Goal: Task Accomplishment & Management: Manage account settings

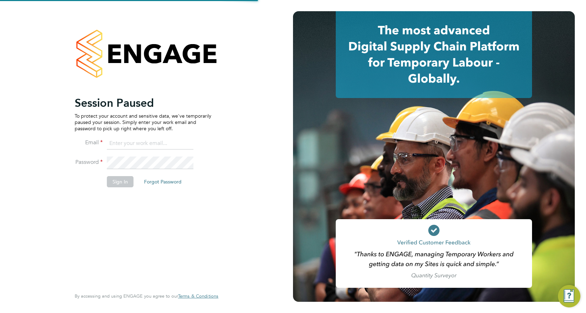
type input "[PERSON_NAME][EMAIL_ADDRESS][PERSON_NAME][DOMAIN_NAME]"
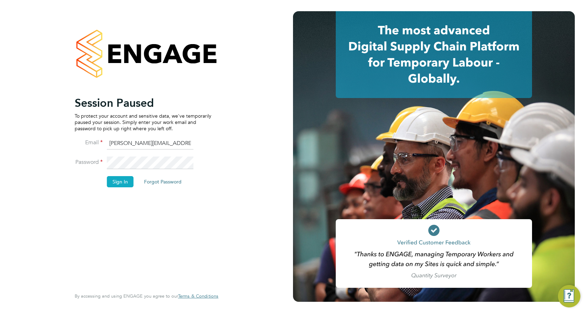
click at [121, 177] on button "Sign In" at bounding box center [120, 181] width 27 height 11
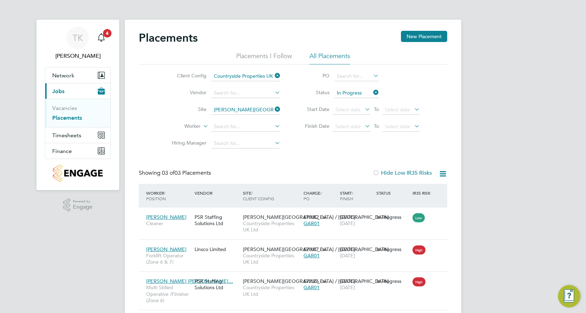
click at [273, 108] on icon at bounding box center [273, 109] width 0 height 10
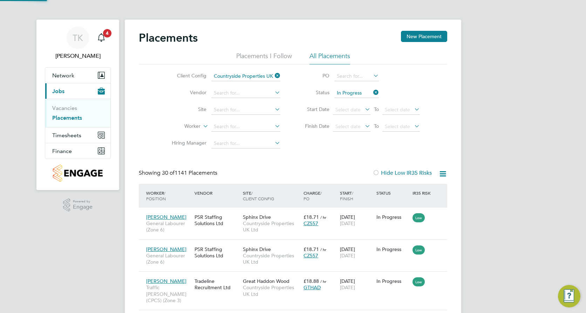
click at [216, 104] on li "Site" at bounding box center [223, 110] width 132 height 17
click at [221, 107] on input at bounding box center [245, 110] width 69 height 10
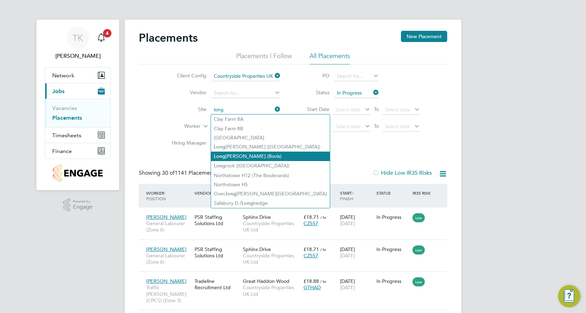
click at [240, 156] on li "Long fields, Beverley (Bovis)" at bounding box center [270, 156] width 119 height 9
type input "Longfields, Beverley (Bovis)"
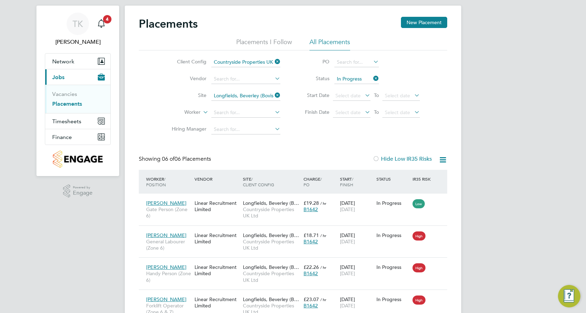
click at [372, 77] on icon at bounding box center [372, 79] width 0 height 10
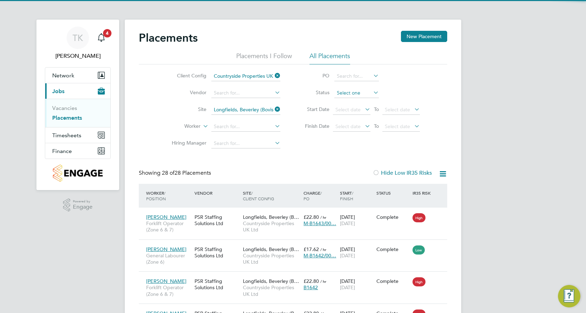
click at [348, 90] on input at bounding box center [356, 93] width 44 height 10
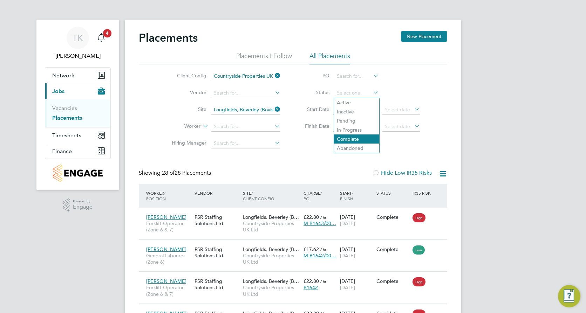
click at [342, 138] on li "Complete" at bounding box center [356, 139] width 45 height 9
type input "Complete"
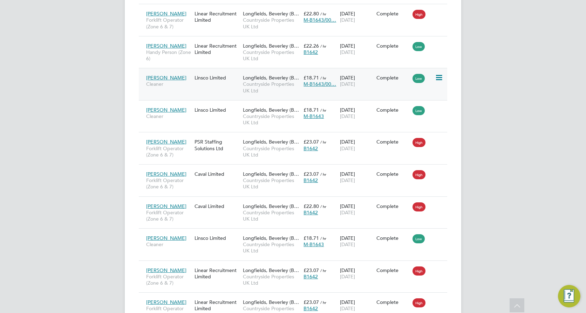
click at [357, 94] on div "Janet Burton Cleaner Linsco Limited Longfields, Beverley (B… Countryside Proper…" at bounding box center [293, 84] width 308 height 32
click at [192, 93] on div "Janet Burton Cleaner Linsco Limited Longfields, Beverley (B… Countryside Proper…" at bounding box center [293, 84] width 308 height 32
click at [201, 89] on div "Janet Burton Cleaner Linsco Limited Longfields, Beverley (B… Countryside Proper…" at bounding box center [293, 84] width 308 height 32
click at [294, 91] on span "Countryside Properties UK Ltd" at bounding box center [271, 87] width 57 height 13
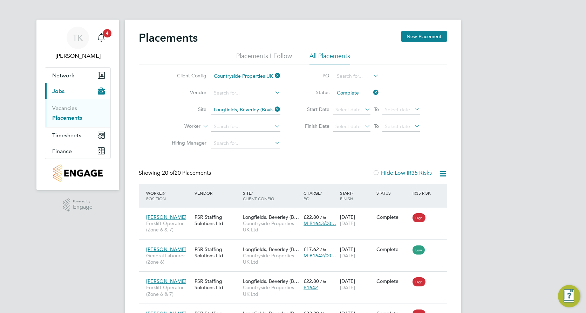
click at [372, 91] on icon at bounding box center [372, 93] width 0 height 10
click at [346, 90] on input at bounding box center [356, 93] width 44 height 10
click at [352, 128] on li "In Progress" at bounding box center [356, 129] width 45 height 9
type input "In Progress"
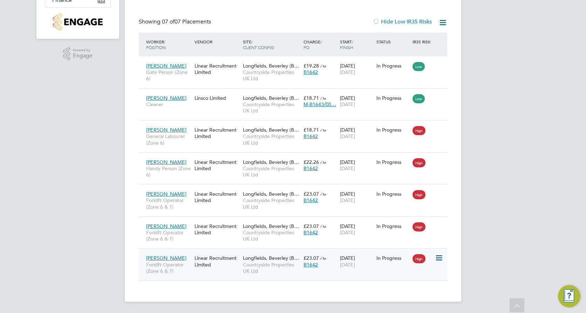
click at [225, 275] on div "Andy Turner Forklift Operator (Zone 6 & 7) Linear Recruitment Limited Longfield…" at bounding box center [293, 264] width 308 height 32
click at [217, 268] on div "Linear Recruitment Limited" at bounding box center [217, 262] width 48 height 20
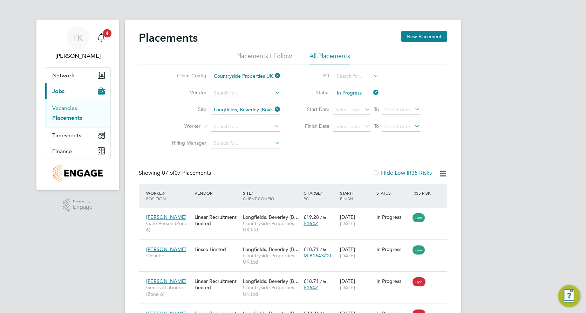
drag, startPoint x: 62, startPoint y: 108, endPoint x: 67, endPoint y: 111, distance: 6.3
click at [62, 108] on link "Vacancies" at bounding box center [64, 108] width 25 height 7
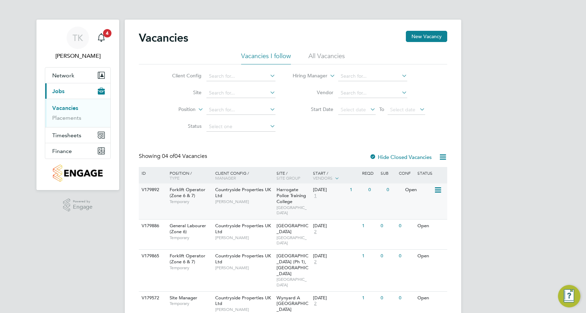
click at [259, 209] on div "V179892 Forklift Operator (Zone 6 & 7) Temporary Countryside Properties UK Ltd …" at bounding box center [293, 202] width 308 height 36
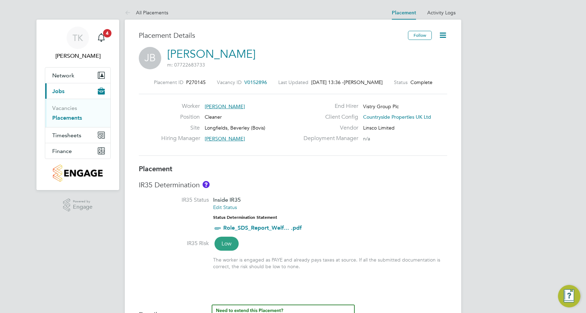
click at [446, 35] on icon at bounding box center [442, 35] width 9 height 9
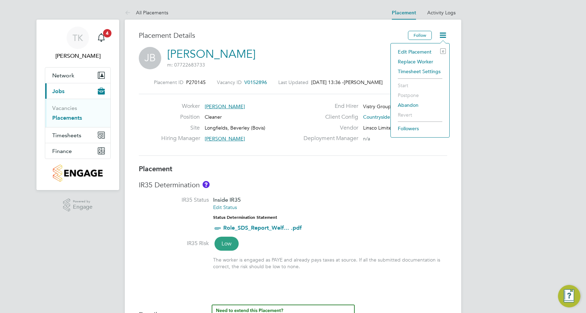
click at [419, 50] on li "Edit Placement e" at bounding box center [420, 52] width 52 height 10
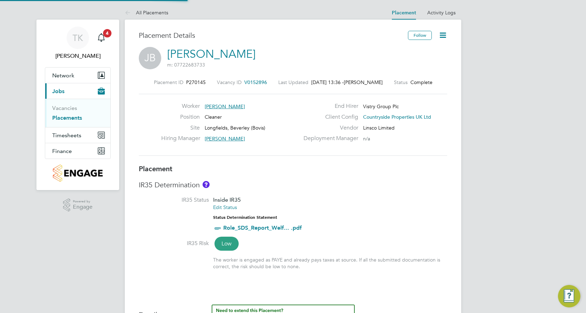
type input "[PERSON_NAME]"
type input "[DATE]"
type input "10:00"
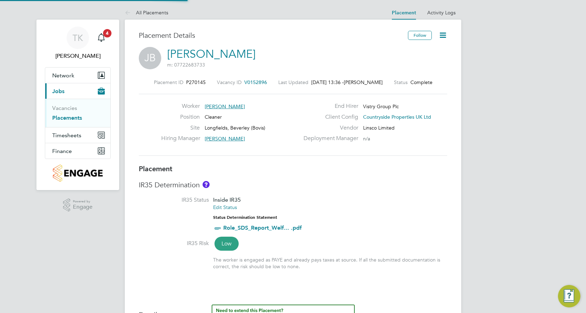
type input "12:00"
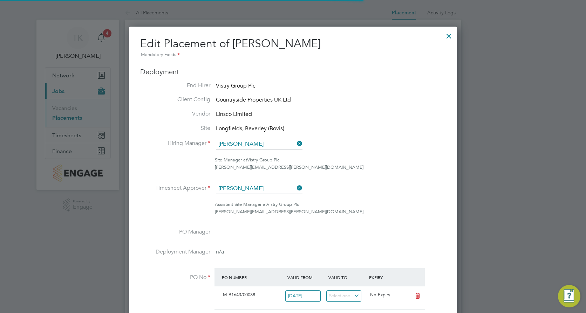
scroll to position [4, 4]
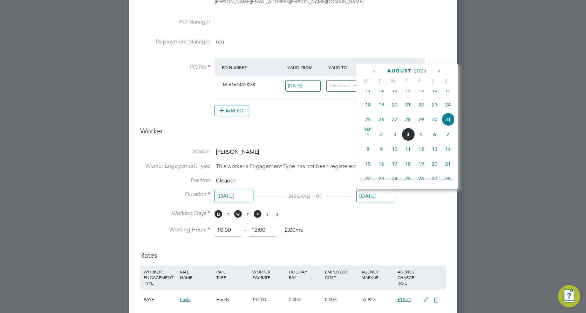
click at [373, 191] on input "[DATE]" at bounding box center [375, 196] width 39 height 13
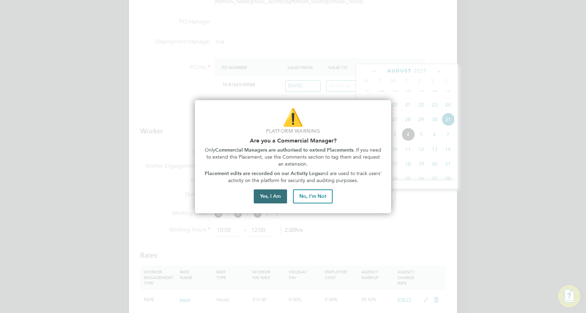
click at [272, 193] on button "Yes, I Am" at bounding box center [270, 197] width 33 height 14
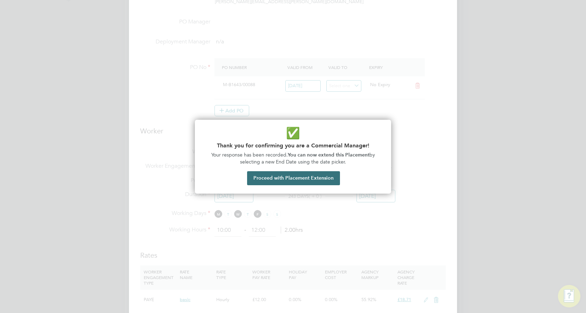
click at [310, 181] on button "Proceed with Placement Extension" at bounding box center [293, 178] width 93 height 14
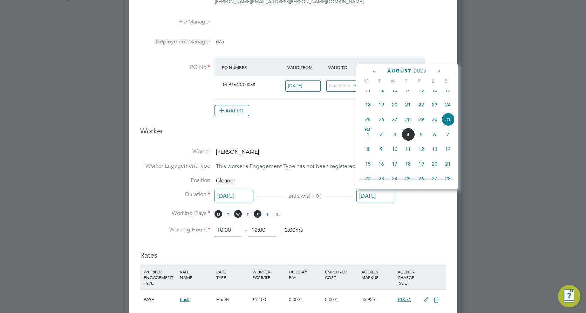
click at [438, 70] on icon at bounding box center [438, 72] width 7 height 8
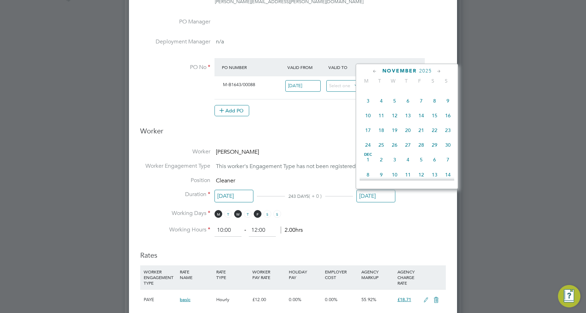
click at [438, 70] on icon at bounding box center [438, 72] width 7 height 8
click at [396, 150] on span "31" at bounding box center [394, 143] width 13 height 13
type input "[DATE]"
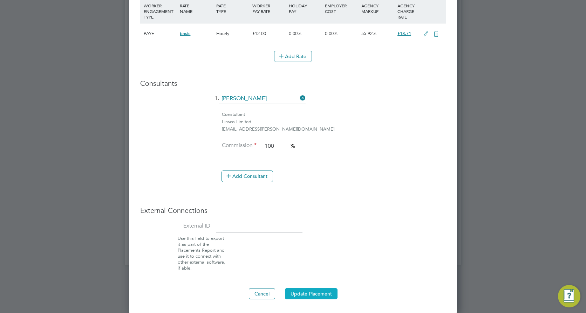
click at [309, 293] on button "Update Placement" at bounding box center [311, 293] width 53 height 11
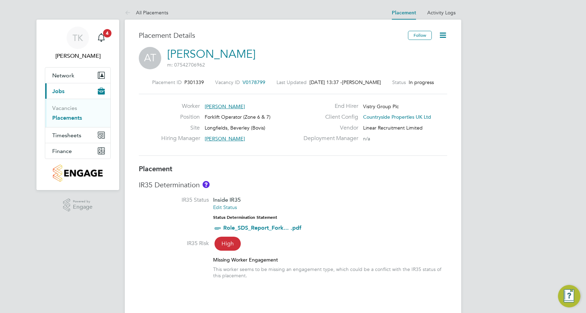
click at [444, 36] on icon at bounding box center [442, 35] width 9 height 9
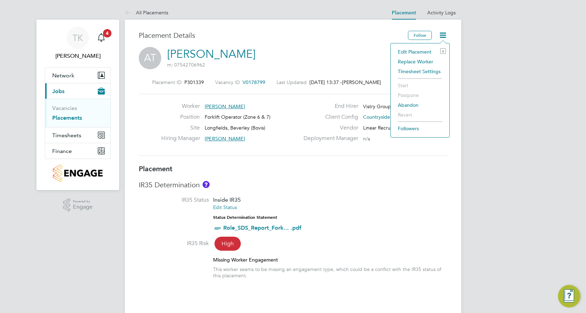
click at [424, 52] on li "Edit Placement e" at bounding box center [420, 52] width 52 height 10
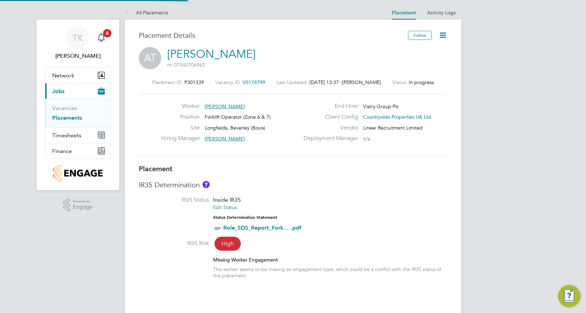
type input "[PERSON_NAME]"
type input "12 Aug 2025"
type input "03 Oct 2025"
type input "07:30"
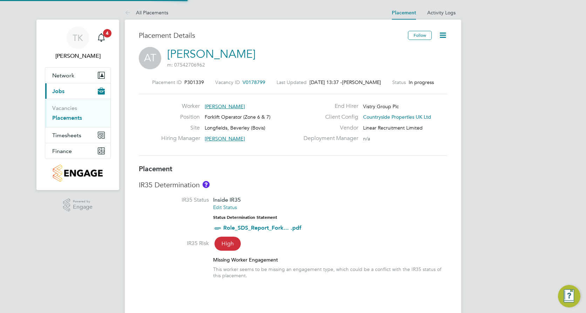
type input "16:30"
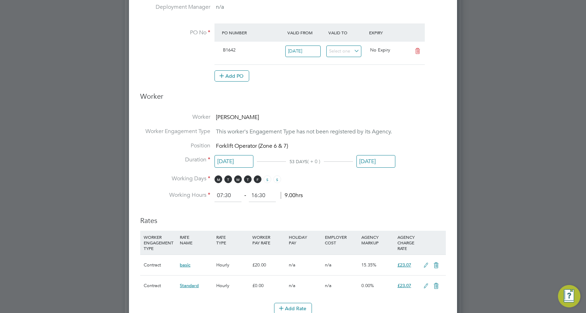
scroll to position [245, 0]
click at [361, 164] on input "03 Oct 2025" at bounding box center [375, 161] width 39 height 13
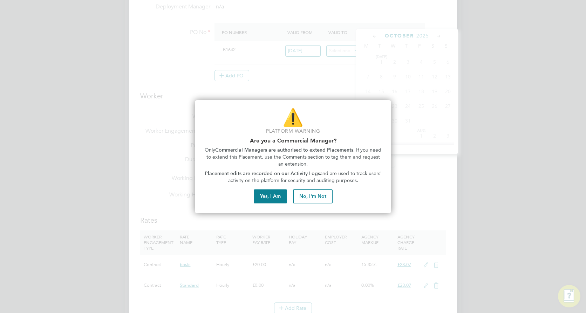
scroll to position [197, 0]
click at [272, 194] on button "Yes, I Am" at bounding box center [270, 197] width 33 height 14
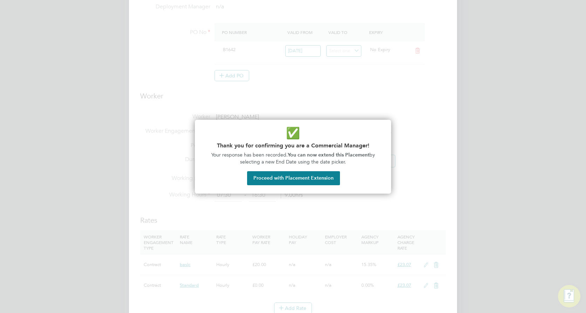
click at [281, 179] on button "Proceed with Placement Extension" at bounding box center [293, 178] width 93 height 14
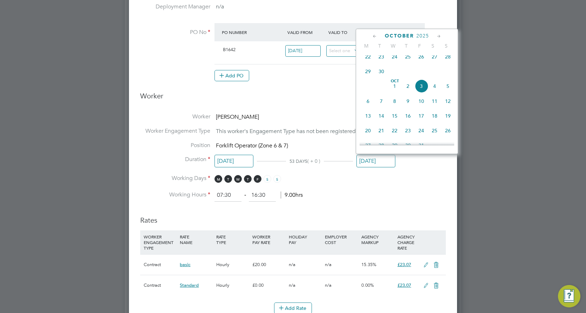
click at [373, 36] on icon at bounding box center [374, 37] width 7 height 8
click at [382, 91] on span "12" at bounding box center [381, 89] width 13 height 13
type input "12 Aug 2025"
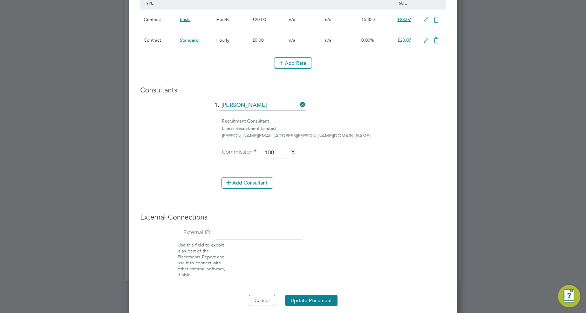
scroll to position [497, 0]
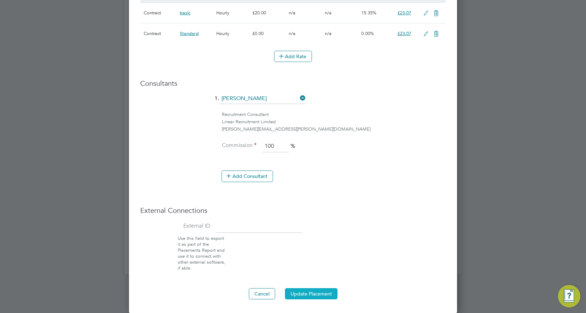
click at [314, 288] on button "Update Placement" at bounding box center [311, 293] width 53 height 11
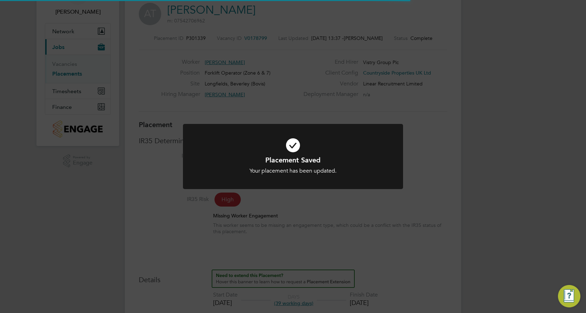
scroll to position [7, 38]
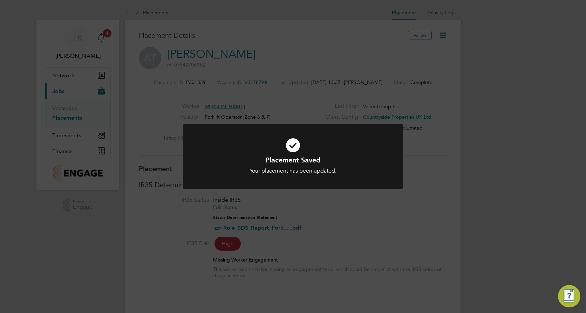
click at [393, 254] on div "Placement Saved Your placement has been updated. Cancel Okay" at bounding box center [293, 156] width 586 height 313
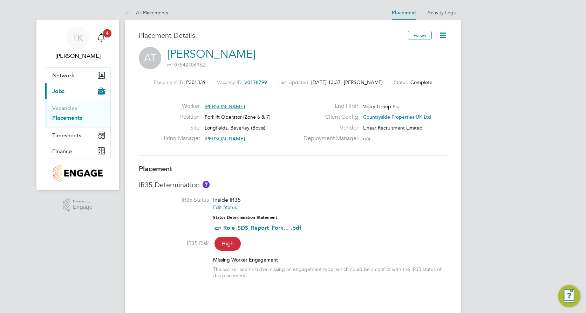
click at [438, 36] on icon at bounding box center [442, 35] width 9 height 9
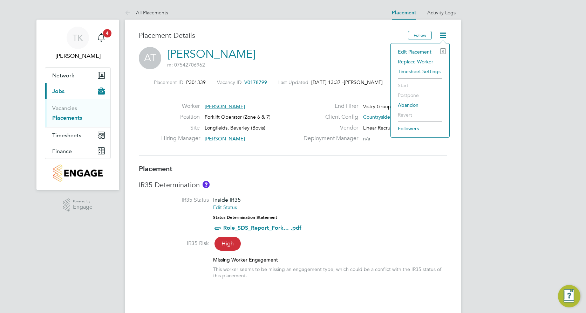
click at [411, 103] on li "Abandon" at bounding box center [420, 105] width 52 height 10
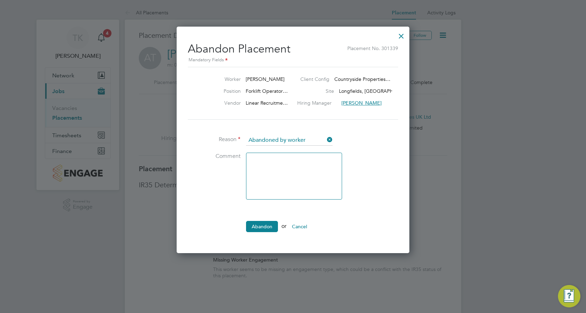
click at [316, 168] on textarea at bounding box center [294, 176] width 96 height 47
type textarea "Candidate showed up but then walked off site. Placement didn't go ahead."
click at [266, 222] on button "Abandon" at bounding box center [262, 226] width 32 height 11
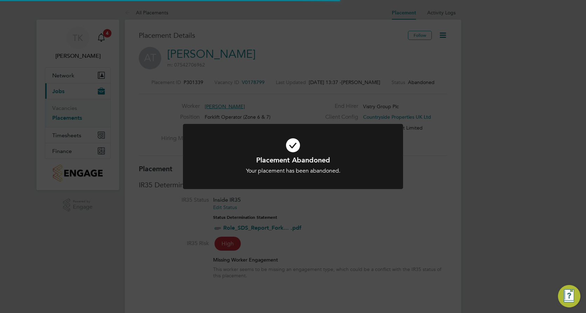
scroll to position [21, 49]
click at [383, 236] on div "Placement Abandoned Your placement has been abandoned. Cancel Okay" at bounding box center [293, 156] width 586 height 313
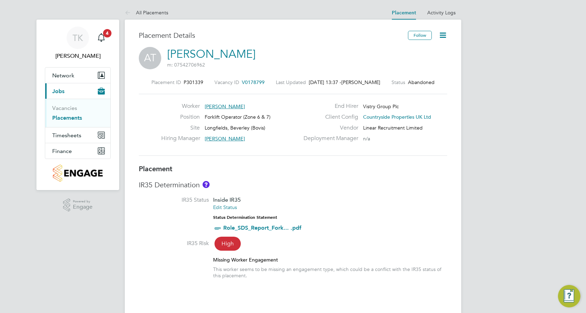
click at [441, 33] on icon at bounding box center [442, 35] width 9 height 9
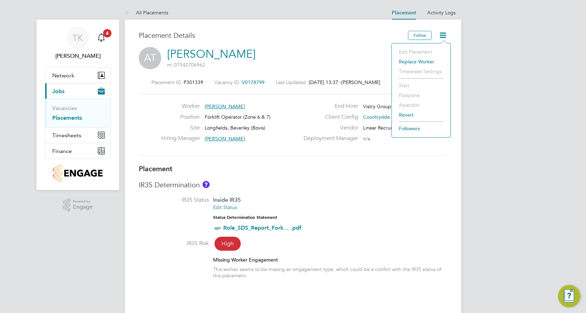
click at [384, 190] on h3 "IR35 Determination" at bounding box center [293, 184] width 308 height 9
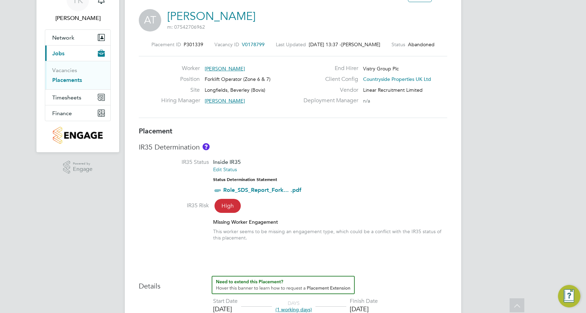
scroll to position [35, 0]
